Goal: Information Seeking & Learning: Learn about a topic

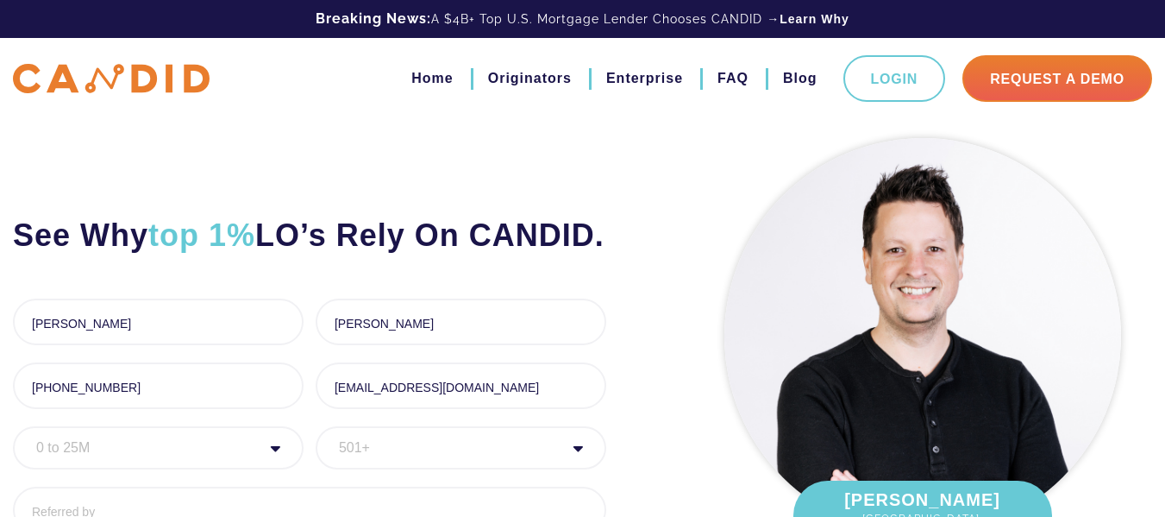
select select "20000000"
select select "501+"
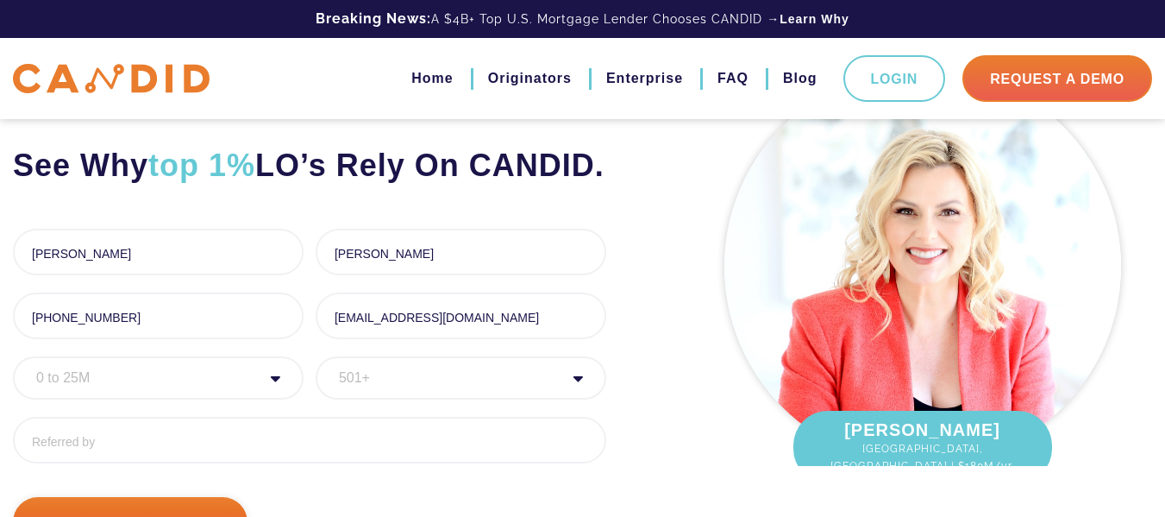
scroll to position [68, 0]
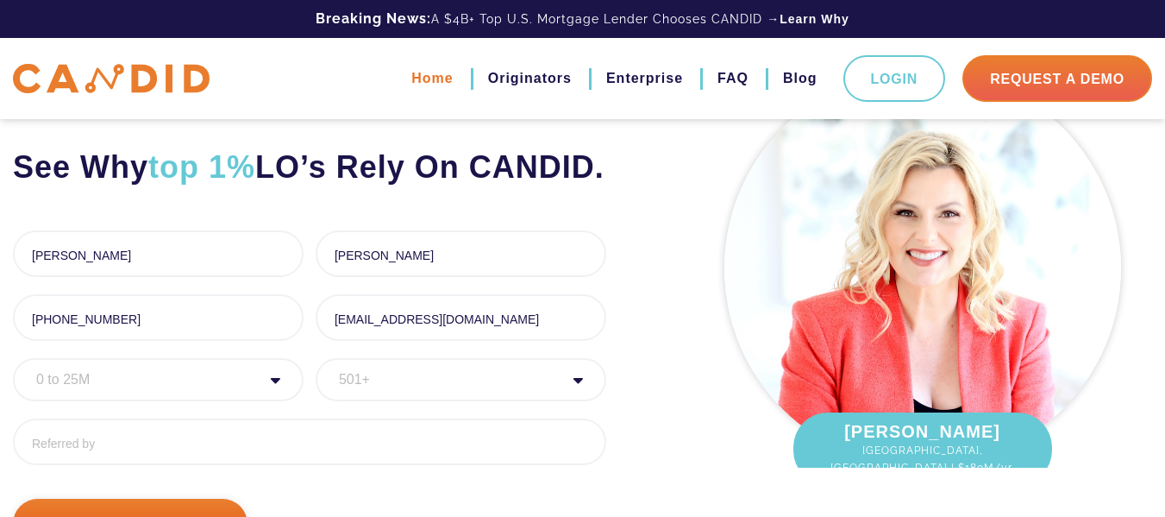
click at [430, 74] on link "Home" at bounding box center [431, 78] width 41 height 29
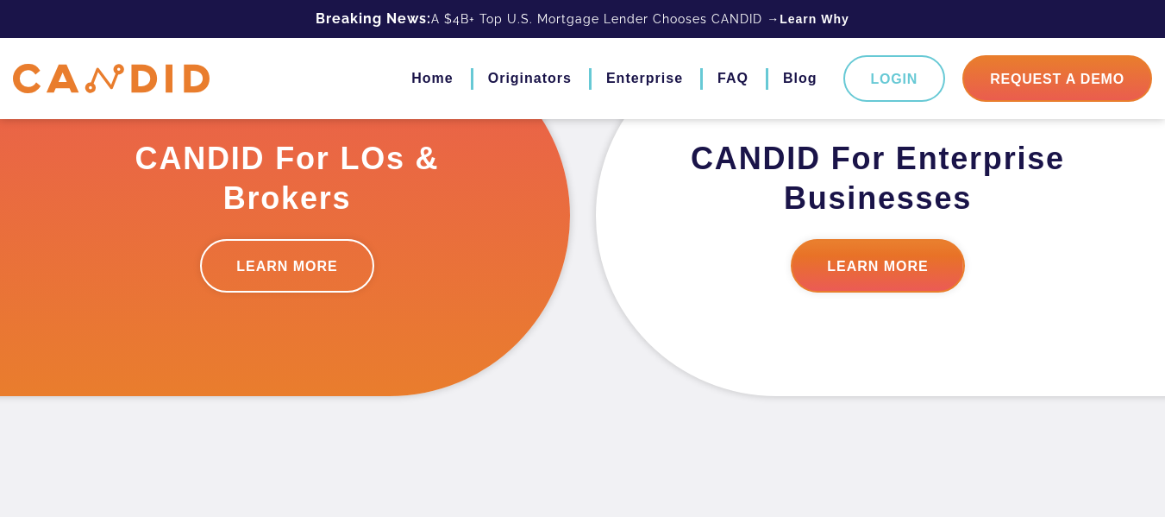
scroll to position [613, 0]
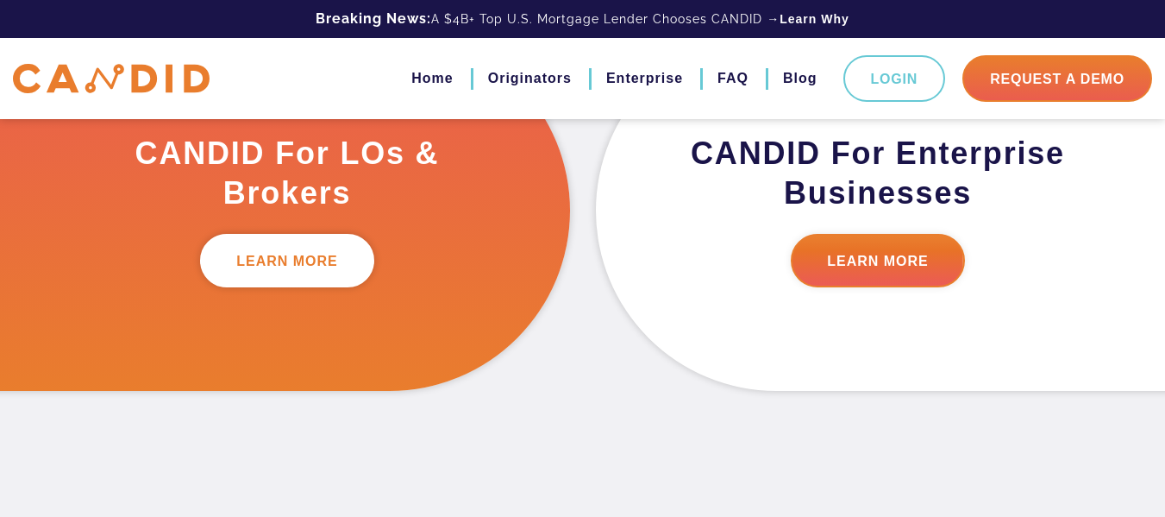
click at [290, 262] on link "LEARN MORE" at bounding box center [287, 260] width 174 height 53
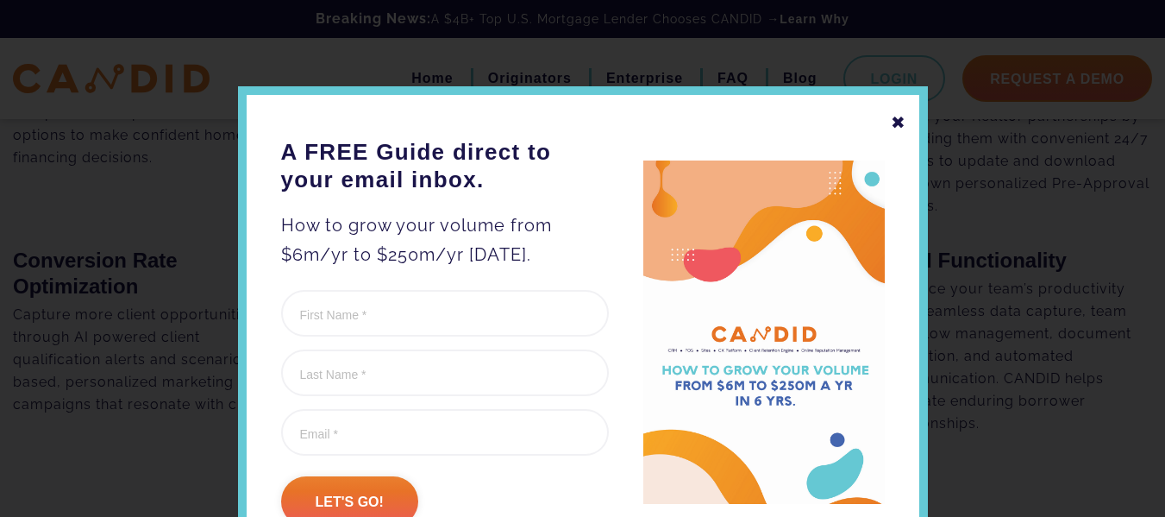
scroll to position [1378, 0]
click at [892, 117] on div "✖" at bounding box center [899, 122] width 16 height 29
